Goal: Navigation & Orientation: Find specific page/section

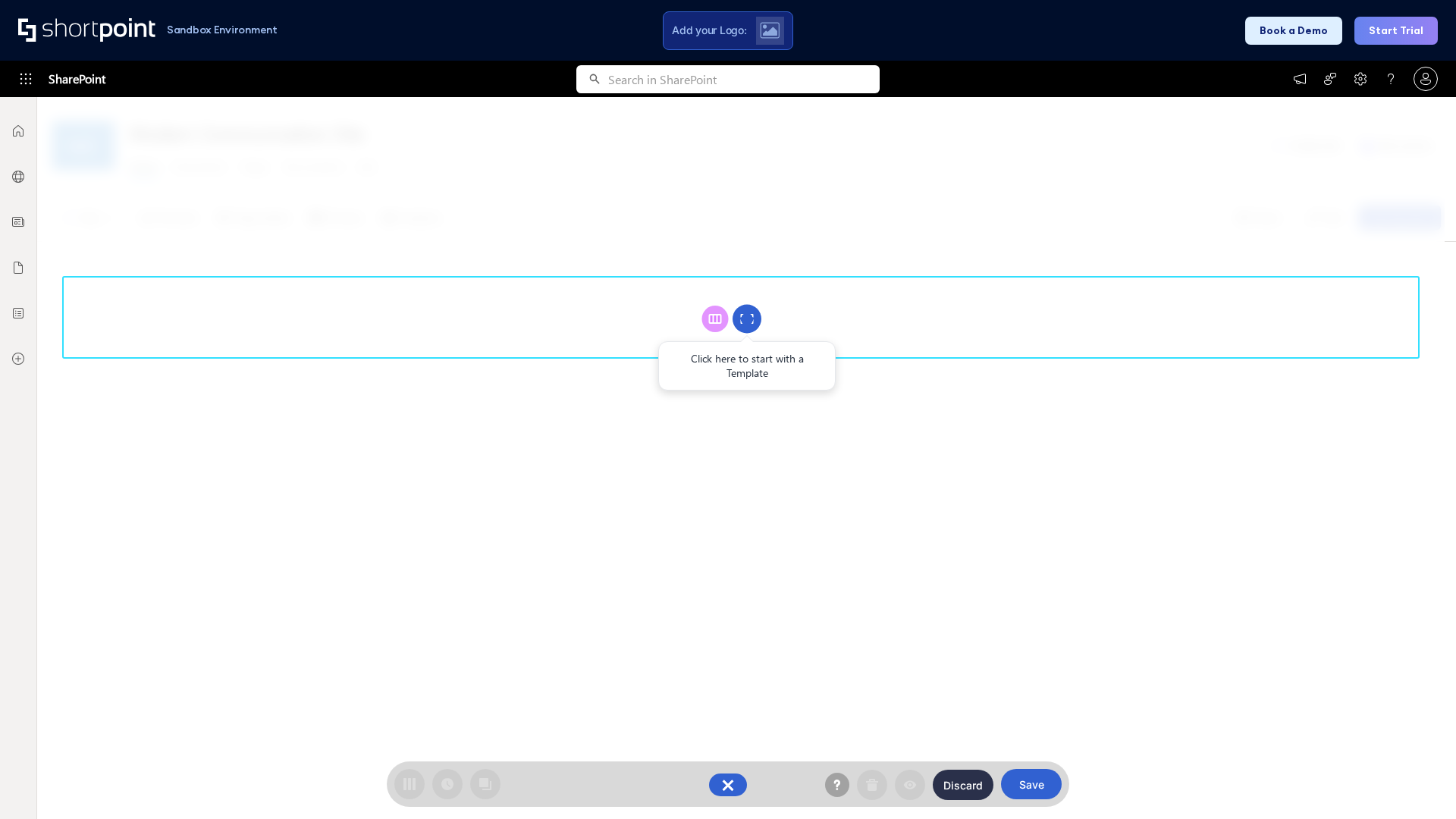
click at [747, 318] on circle at bounding box center [747, 319] width 29 height 29
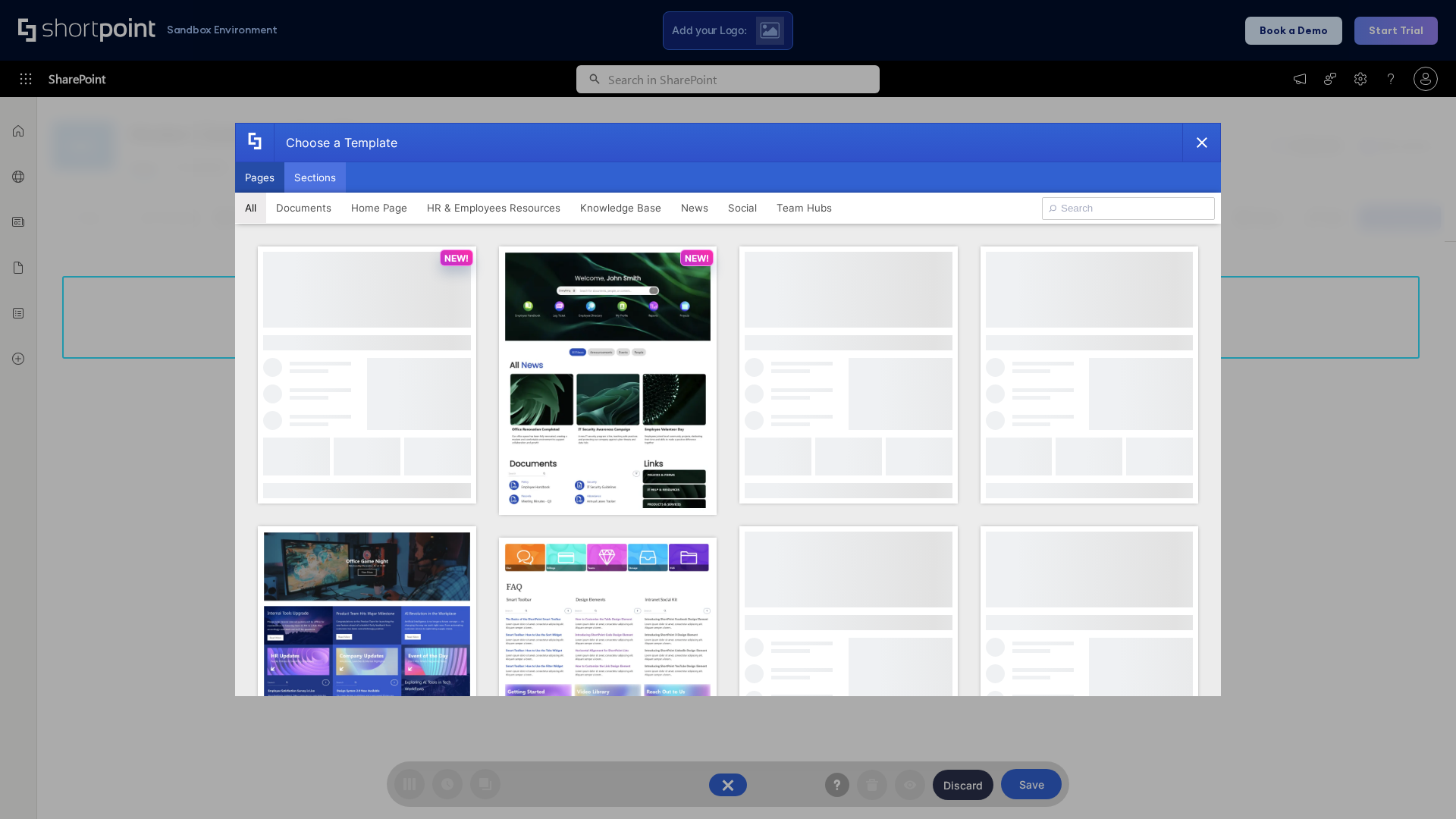
click at [315, 177] on button "Sections" at bounding box center [315, 178] width 61 height 31
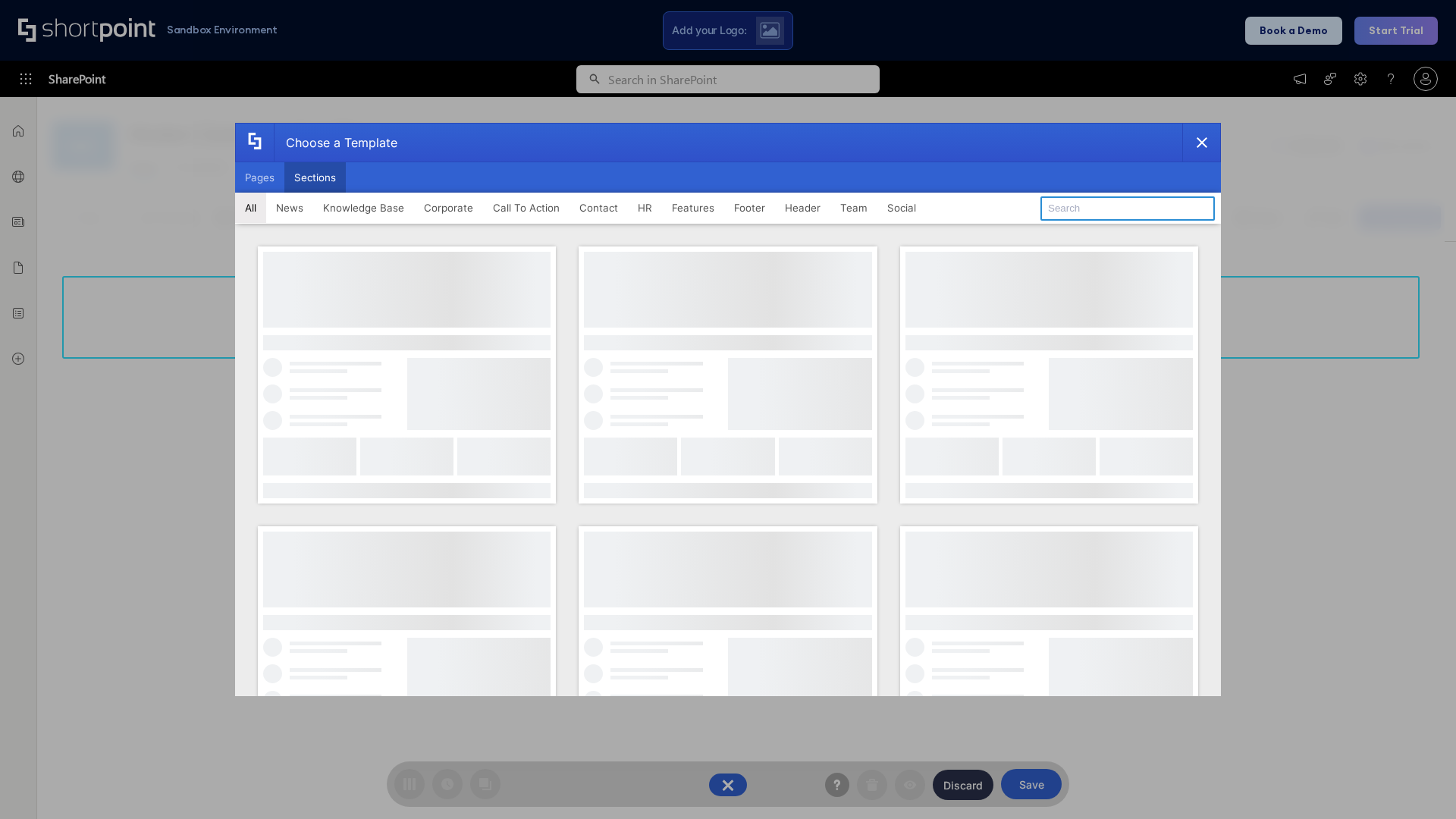
type input "CTA 3"
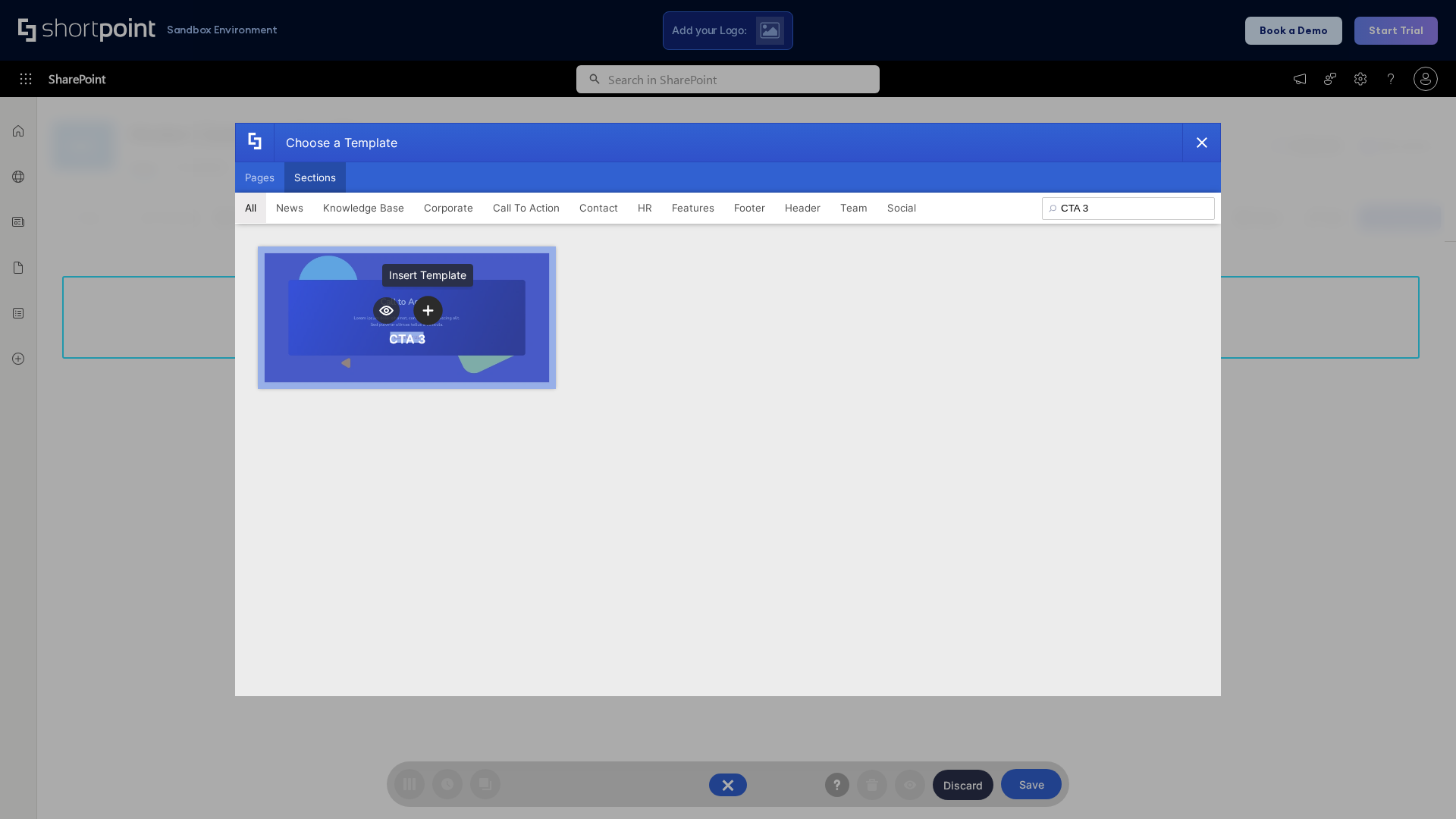
click at [428, 310] on icon "template selector" at bounding box center [428, 310] width 11 height 11
